Goal: Find specific page/section: Find specific page/section

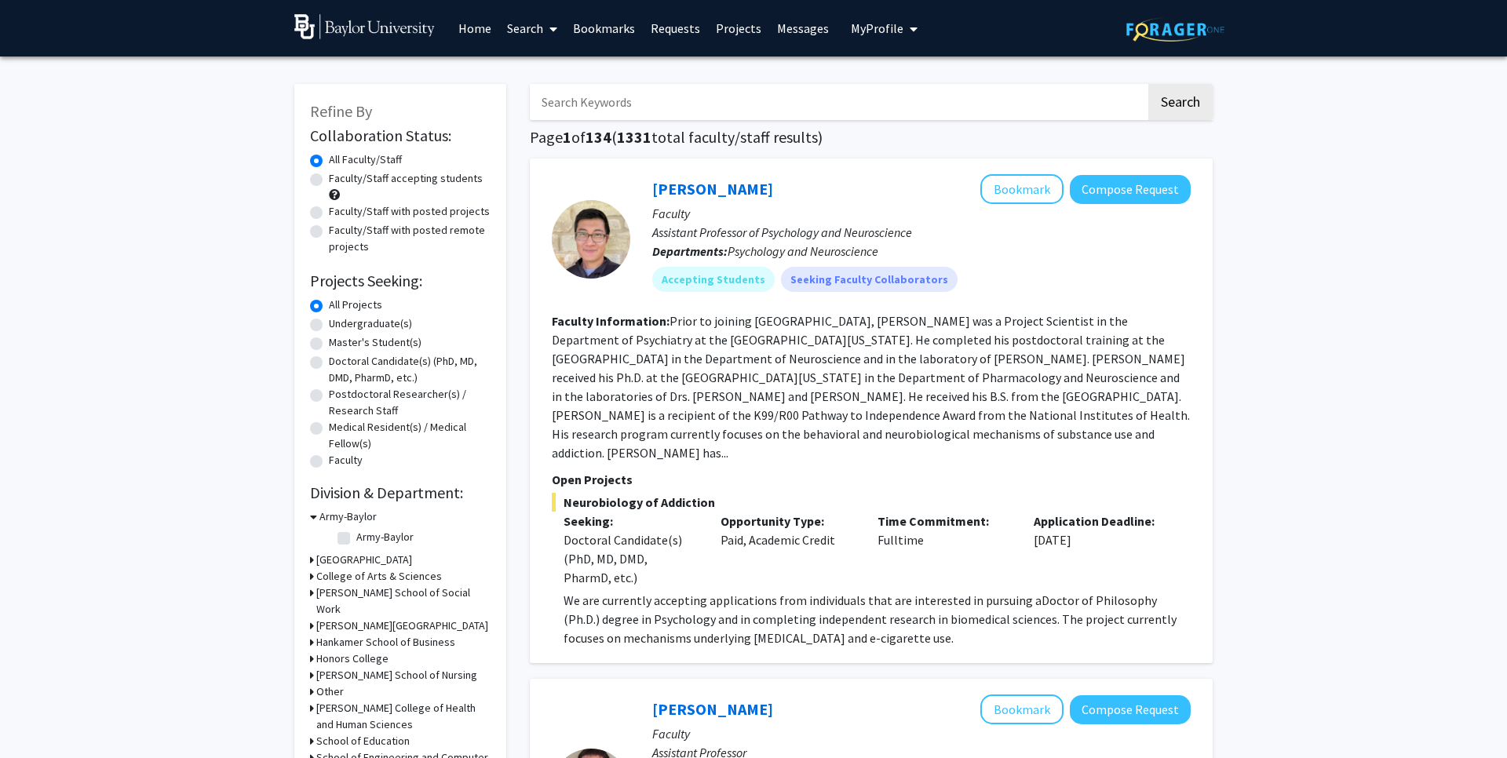
click at [789, 113] on input "Search Keywords" at bounding box center [838, 102] width 616 height 36
type input "[PERSON_NAME]"
click at [1148, 84] on button "Search" at bounding box center [1180, 102] width 64 height 36
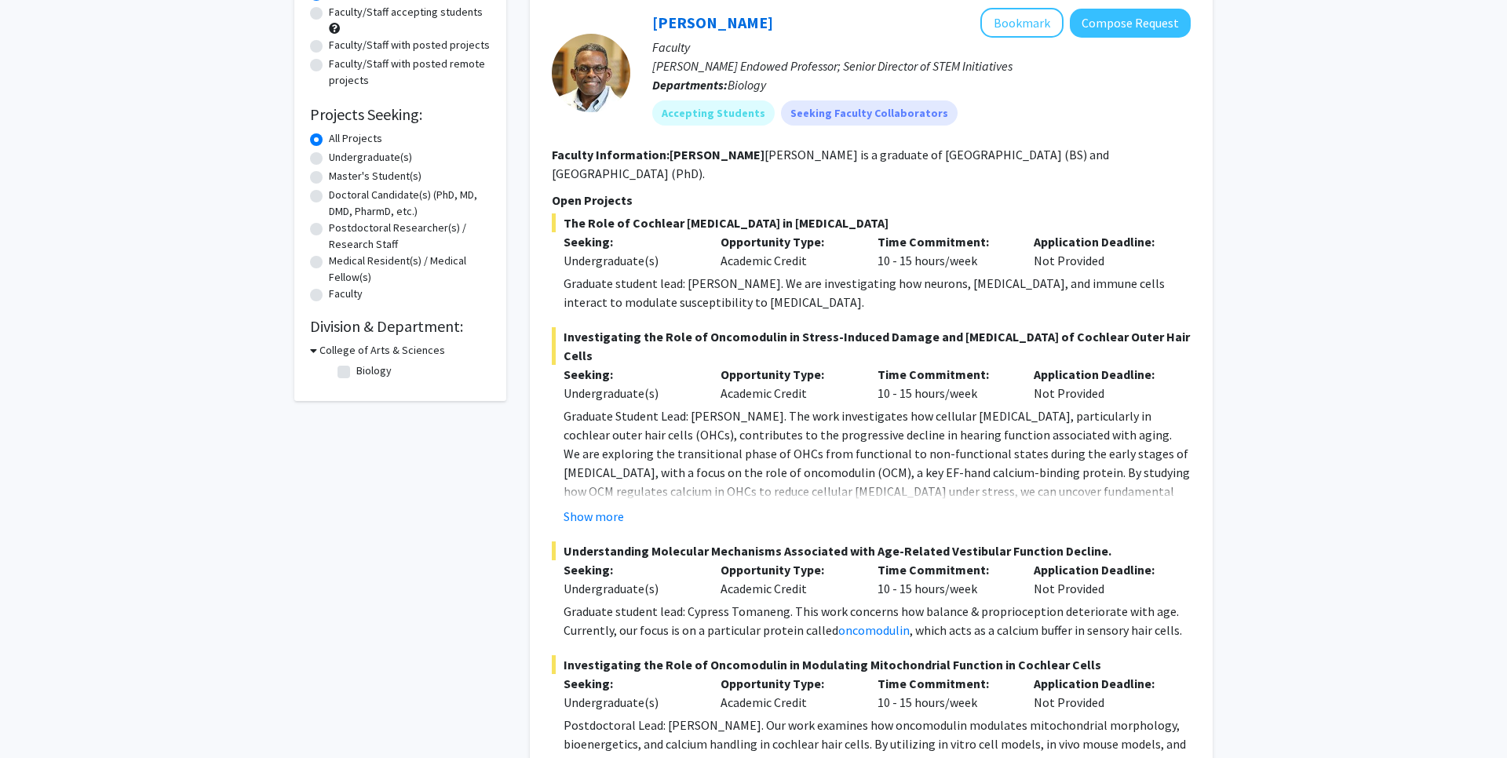
scroll to position [2, 0]
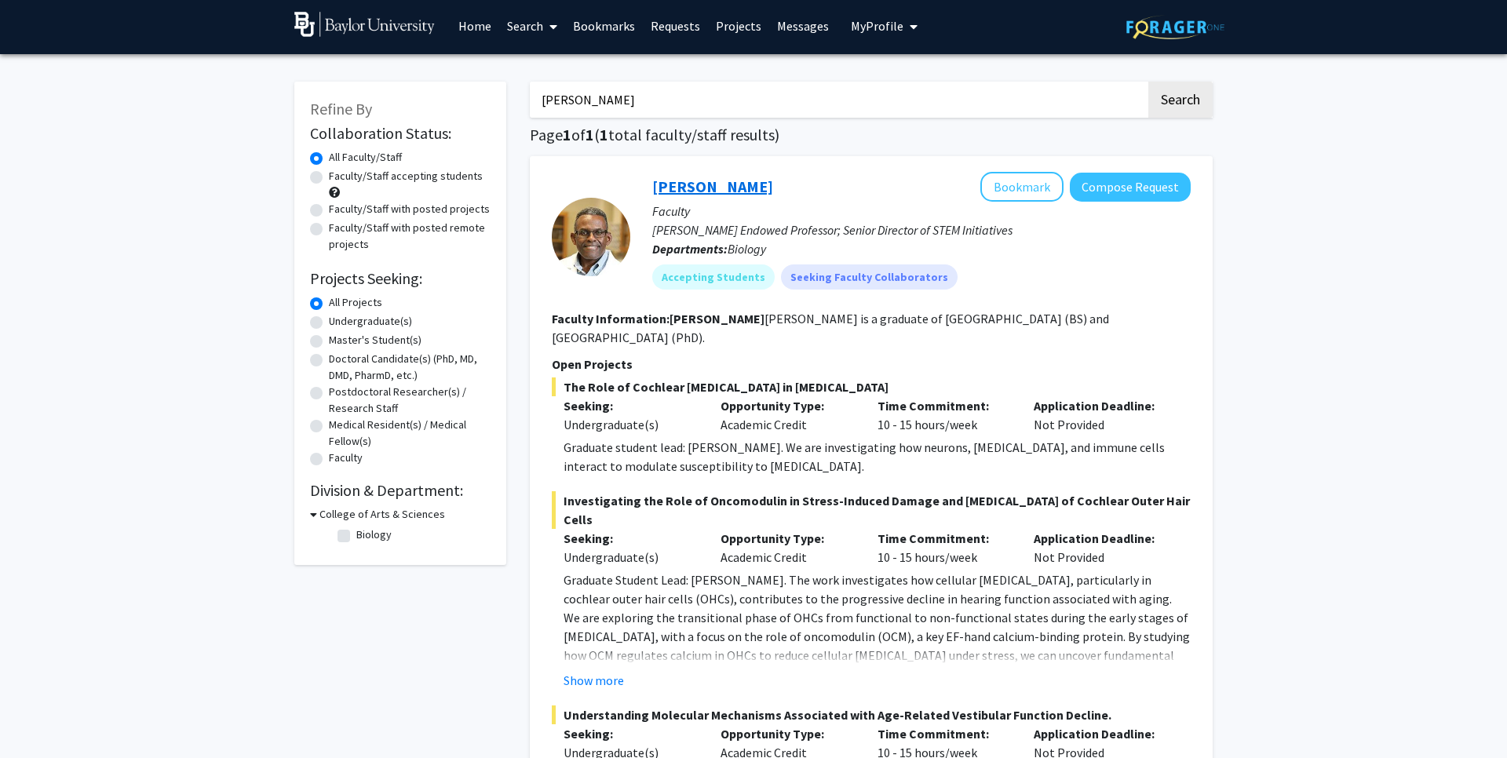
click at [711, 189] on link "[PERSON_NAME]" at bounding box center [712, 187] width 121 height 20
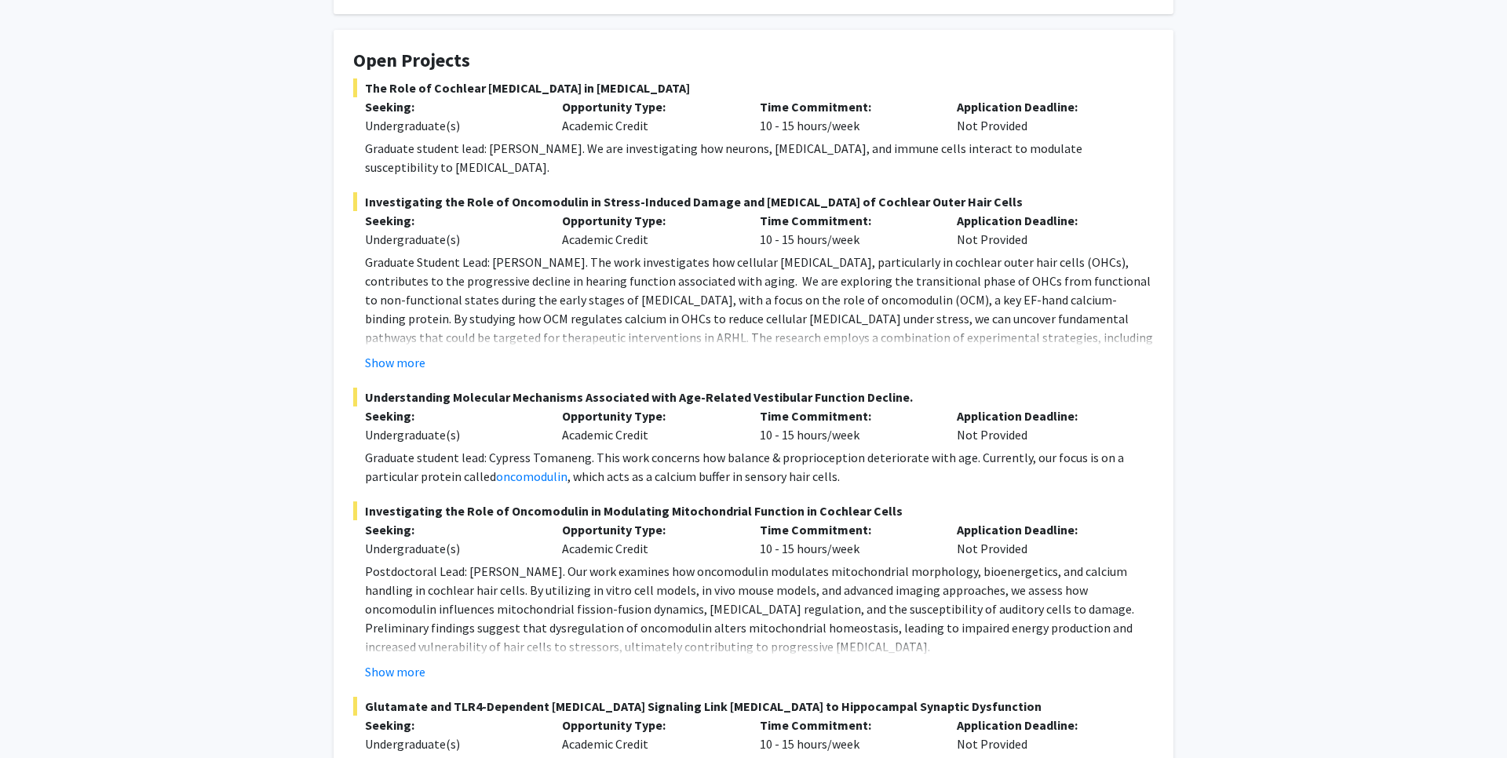
scroll to position [304, 0]
